Goal: Task Accomplishment & Management: Complete application form

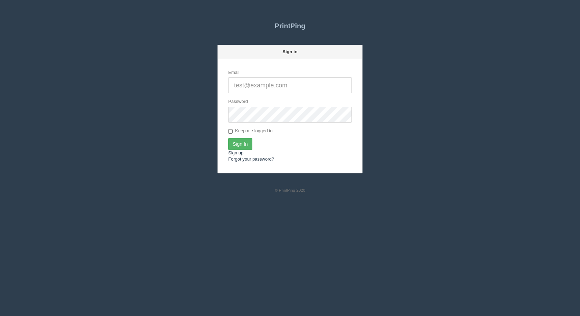
type input "[EMAIL_ADDRESS][DOMAIN_NAME]"
click at [238, 143] on input "Sign In" at bounding box center [240, 144] width 24 height 12
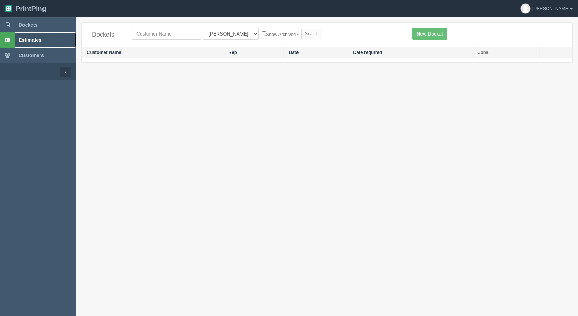
click at [26, 41] on span "Estimates" at bounding box center [30, 40] width 23 height 6
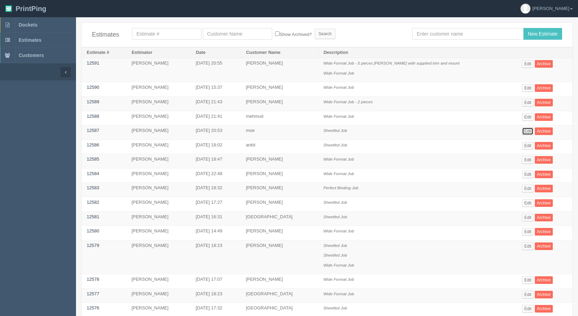
click at [522, 130] on link "Edit" at bounding box center [527, 131] width 11 height 8
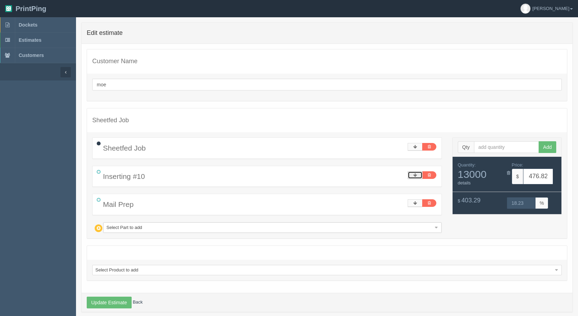
click at [414, 172] on link at bounding box center [414, 175] width 15 height 8
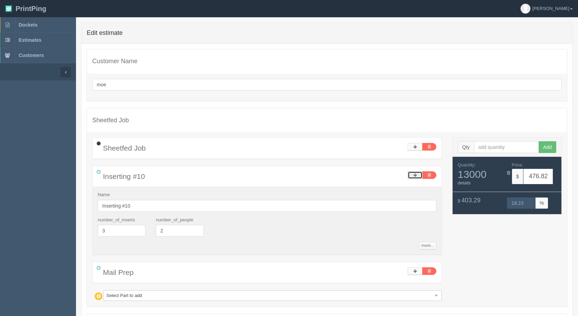
click at [412, 174] on link at bounding box center [414, 175] width 15 height 8
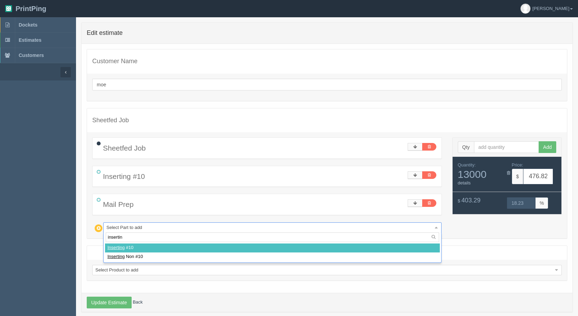
type input "inserting"
select select
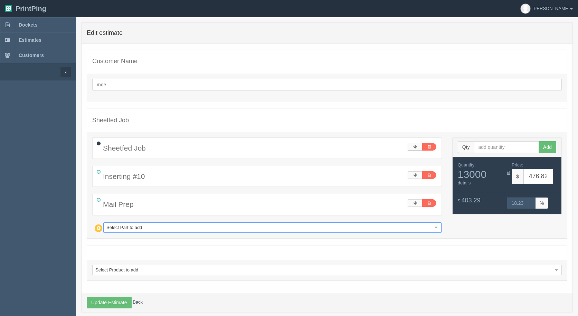
type input "923.66"
type input "16.65"
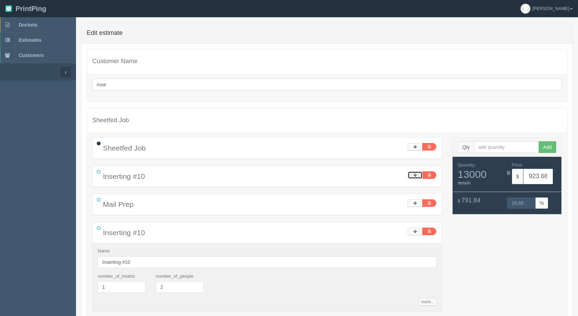
click at [418, 176] on link at bounding box center [414, 175] width 15 height 8
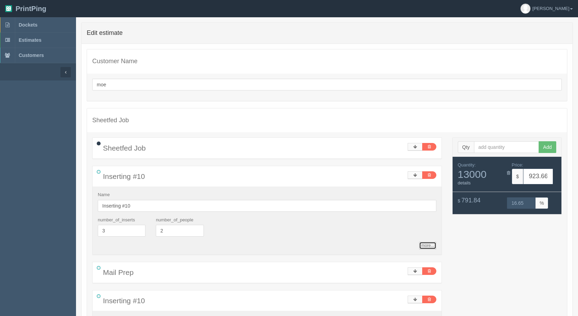
click at [426, 246] on link "more..." at bounding box center [427, 246] width 17 height 8
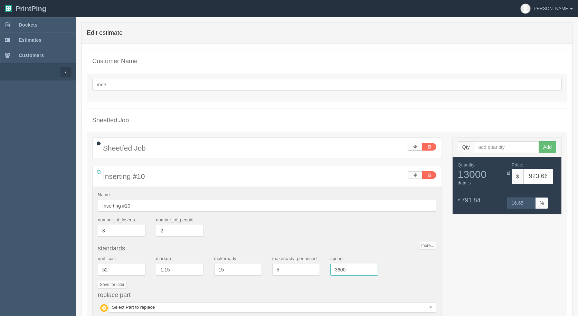
drag, startPoint x: 360, startPoint y: 270, endPoint x: 248, endPoint y: 252, distance: 113.1
click at [248, 252] on div "standards unit_cost 52 markup 1.15 makeready 15 makeready_per_insert 5 speed 36…" at bounding box center [267, 279] width 338 height 68
type input "2500"
type input "1113.69"
type input "16.36"
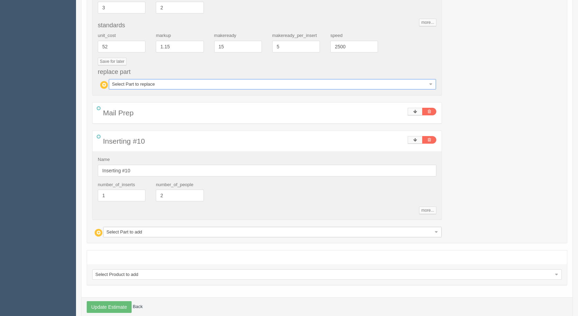
scroll to position [236, 0]
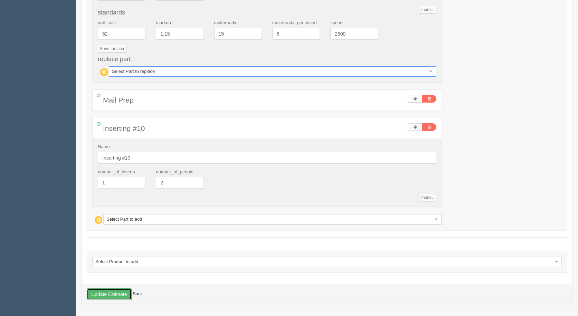
click at [113, 293] on button "Update Estimate" at bounding box center [109, 294] width 45 height 12
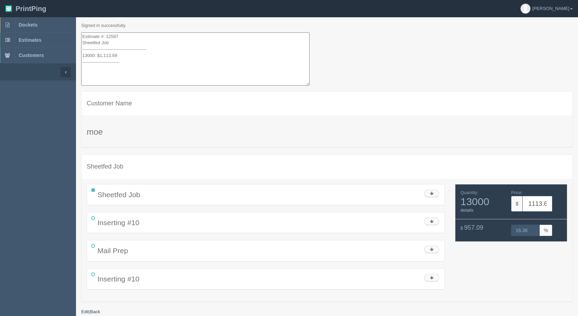
click at [118, 44] on textarea "Estimate #: 12587 Sheetfed Job ------------------------------------------- 1300…" at bounding box center [195, 59] width 228 height 54
drag, startPoint x: 100, startPoint y: 58, endPoint x: 22, endPoint y: -27, distance: 115.1
click at [22, 0] on html "PrintPing Gerry Administration Edit account ( info@allrushbindery.com ) Logout …" at bounding box center [289, 166] width 578 height 333
type textarea "Estimate #: 12587 Sheetfed Job - as a mail match ------------------------------…"
